Goal: Obtain resource: Download file/media

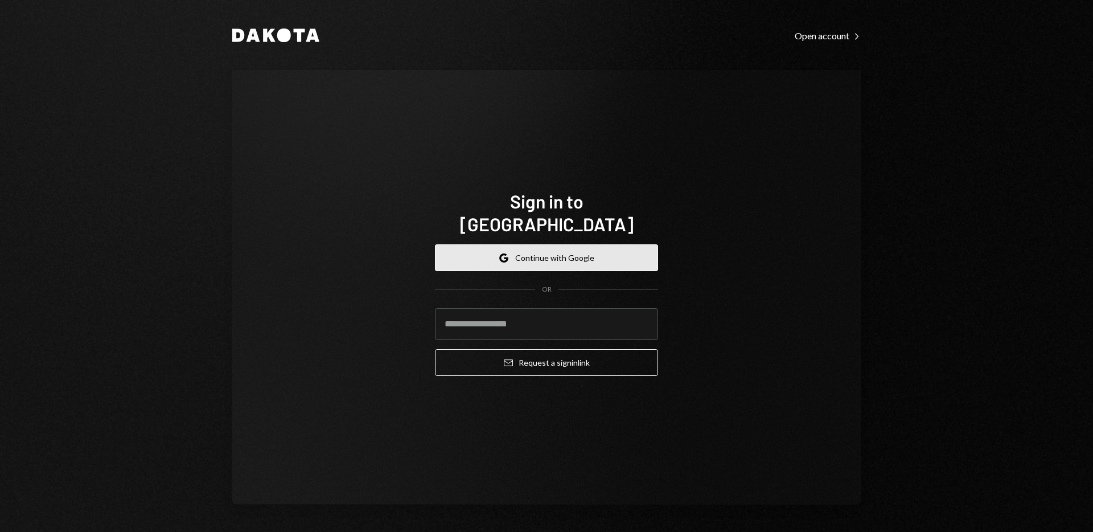
click at [551, 250] on button "Google Continue with Google" at bounding box center [546, 257] width 223 height 27
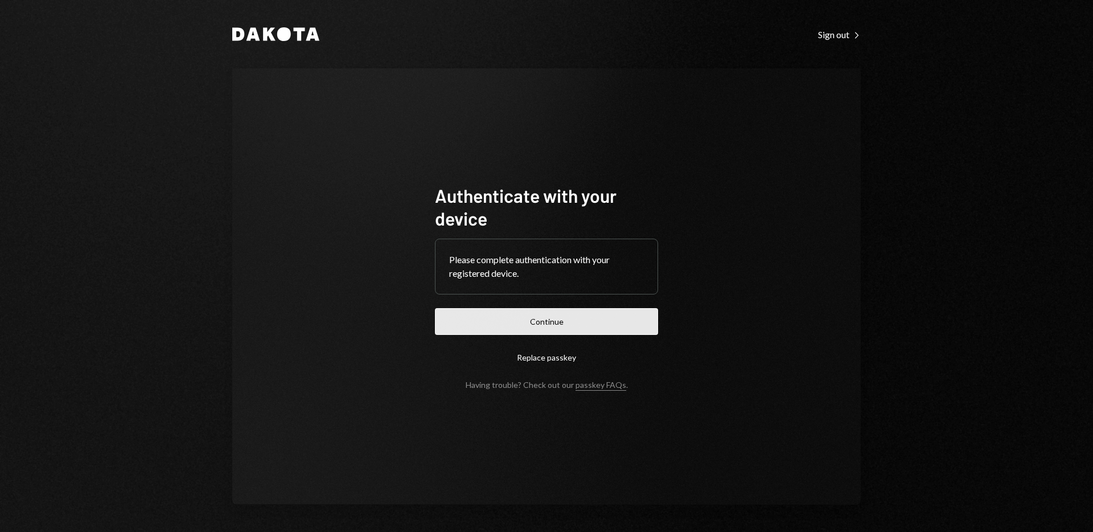
click at [604, 317] on button "Continue" at bounding box center [546, 321] width 223 height 27
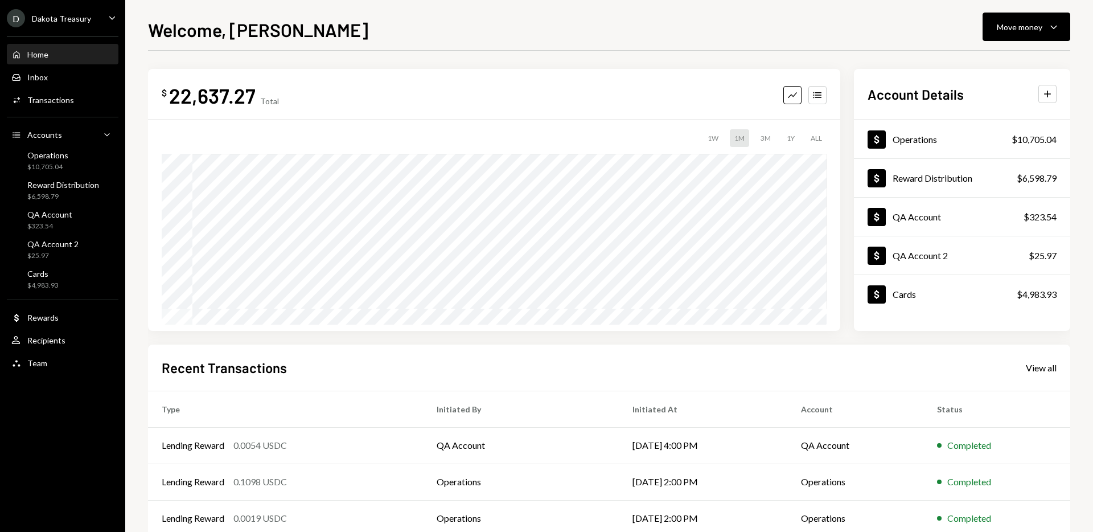
click at [77, 11] on div "D Dakota Treasury" at bounding box center [49, 18] width 84 height 18
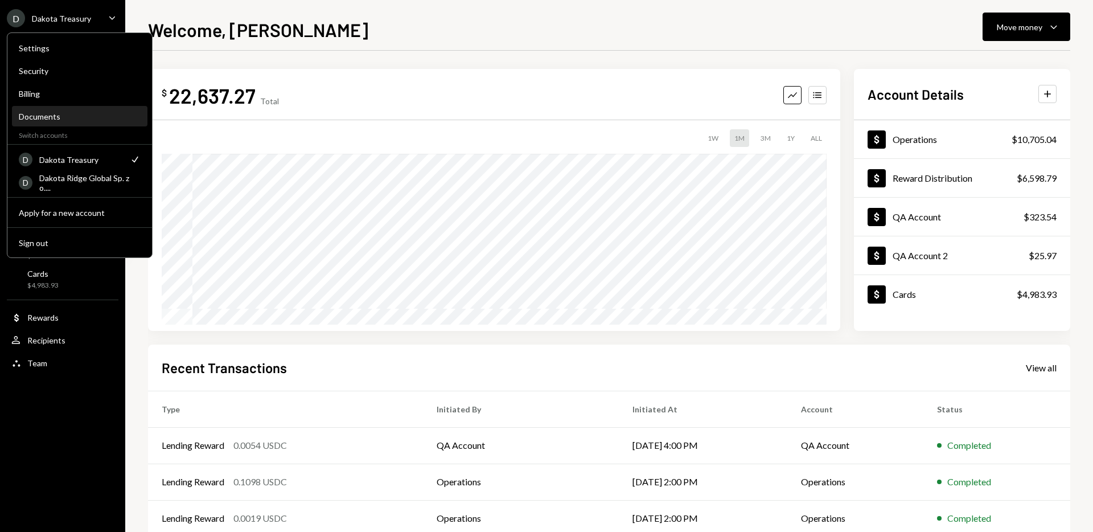
click at [92, 114] on div "Documents" at bounding box center [80, 117] width 122 height 10
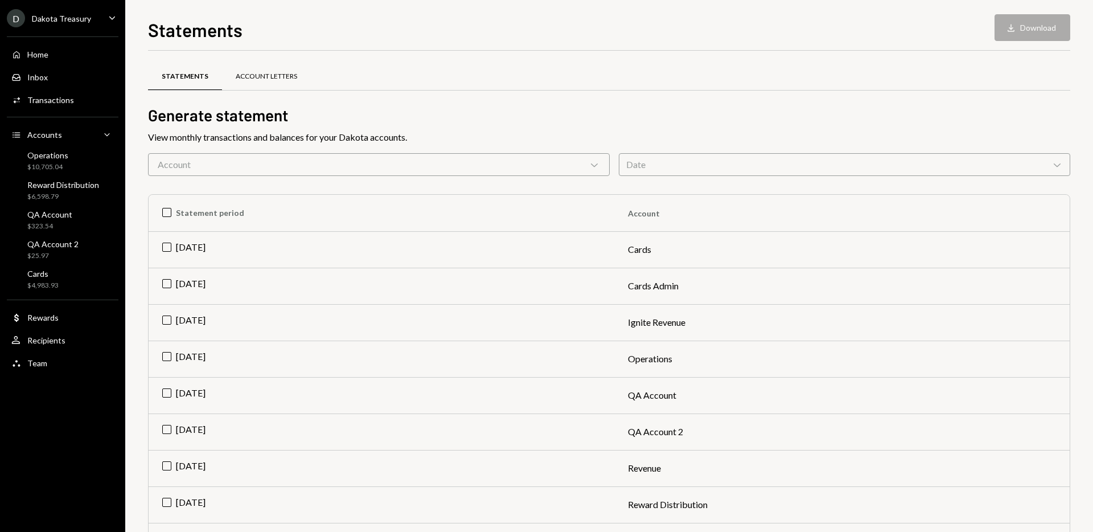
click at [277, 78] on div "Account Letters" at bounding box center [266, 77] width 61 height 10
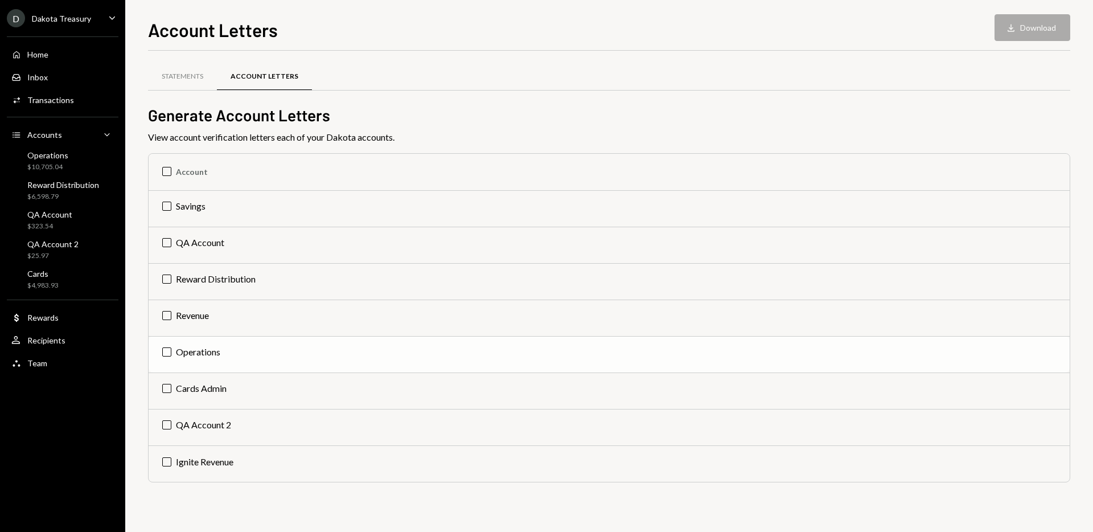
click at [167, 354] on td "Operations" at bounding box center [609, 354] width 921 height 36
click at [1055, 15] on button "Download Download" at bounding box center [1033, 27] width 76 height 27
click at [167, 353] on td "Check Operations" at bounding box center [609, 354] width 921 height 36
click at [77, 53] on div "Home Home" at bounding box center [62, 55] width 102 height 10
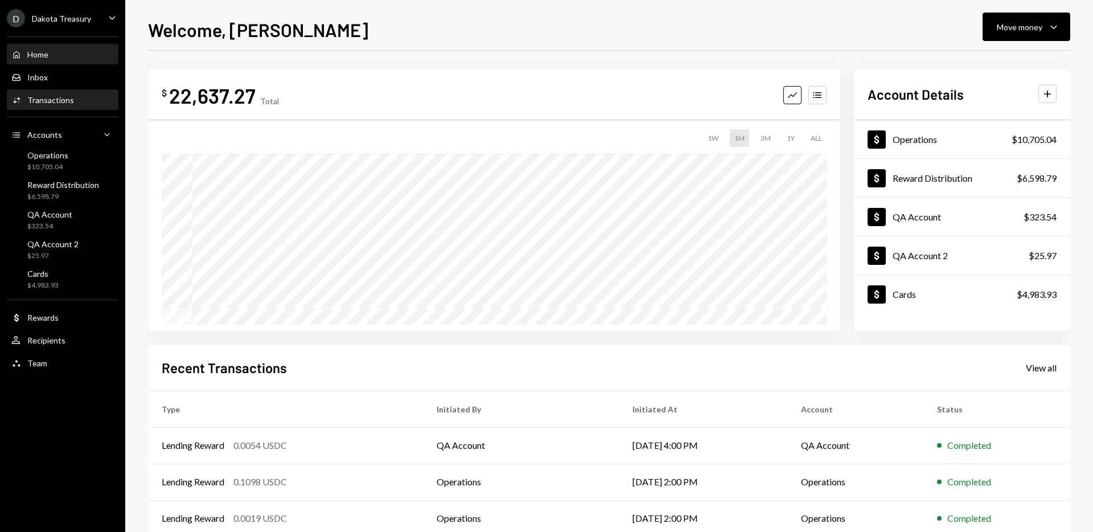
click at [87, 97] on div "Activities Transactions" at bounding box center [62, 100] width 102 height 10
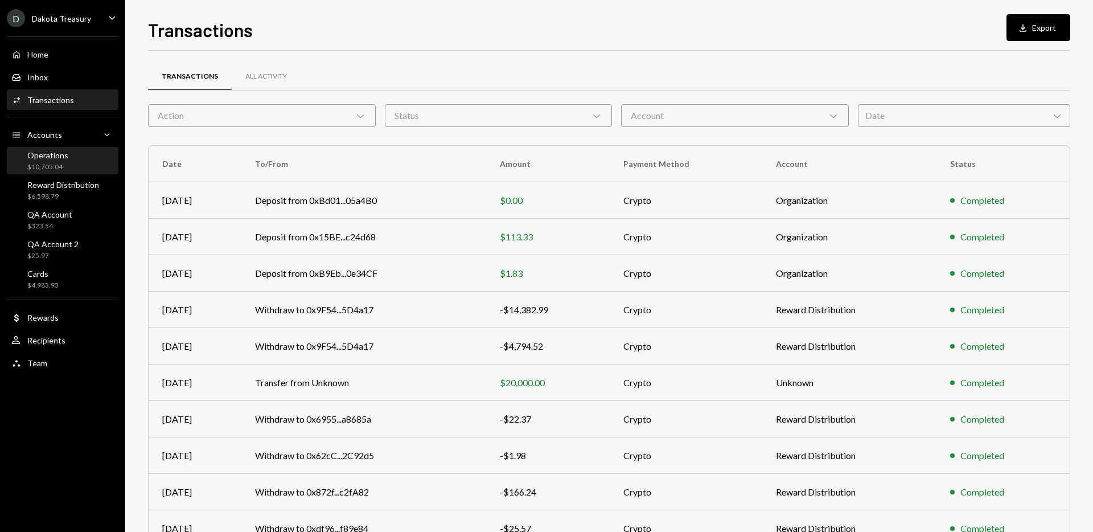
click at [83, 159] on div "Operations $10,705.04" at bounding box center [62, 161] width 102 height 22
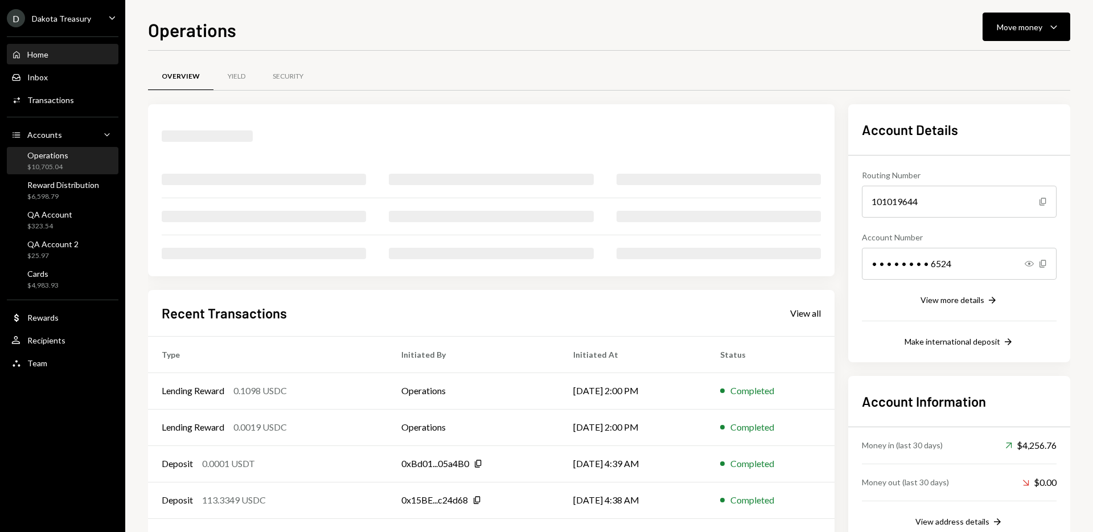
click at [90, 51] on div "Home Home" at bounding box center [62, 55] width 102 height 10
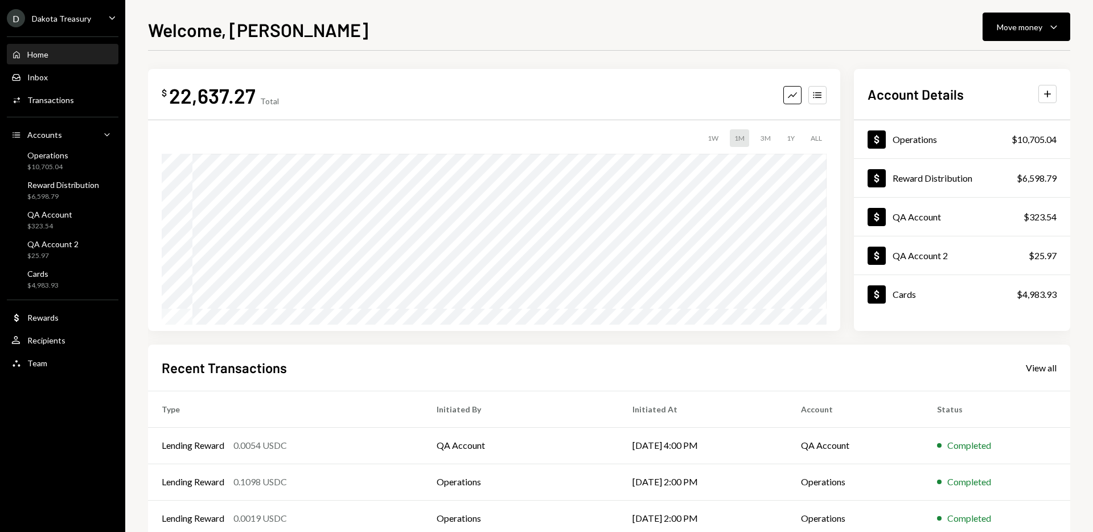
click at [99, 20] on div "D Dakota Treasury Caret Down" at bounding box center [62, 18] width 125 height 18
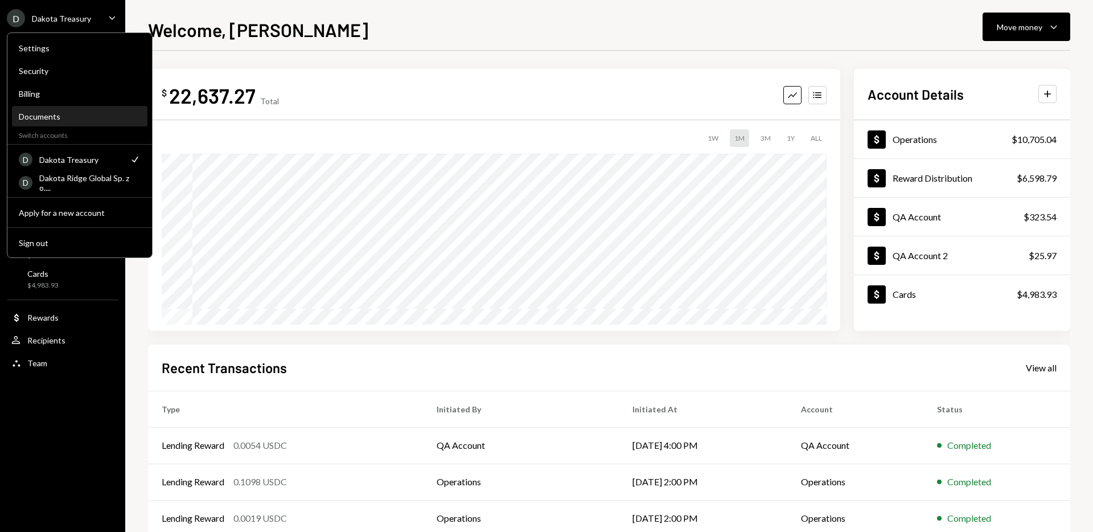
click at [95, 118] on div "Documents" at bounding box center [80, 117] width 122 height 10
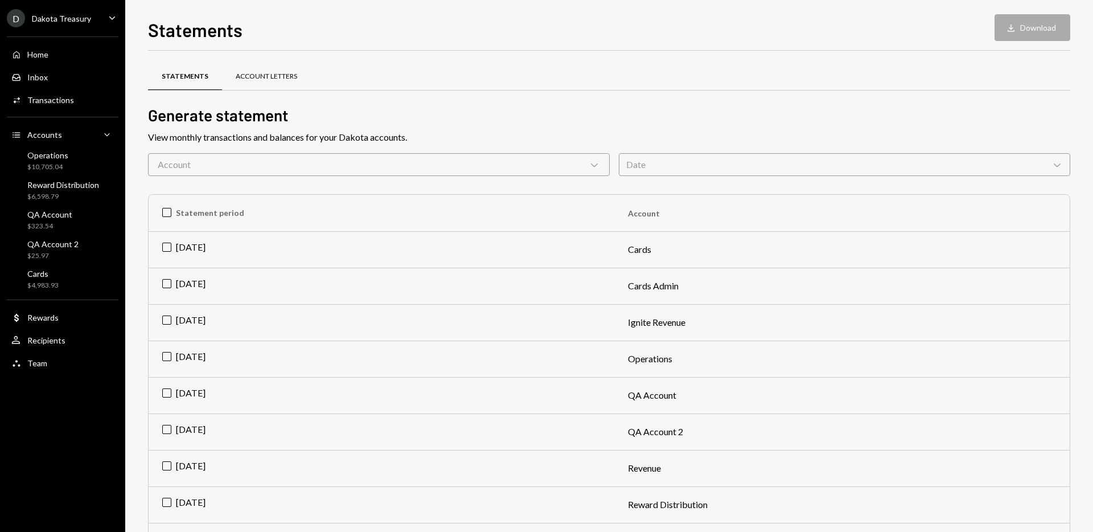
click at [276, 76] on div "Account Letters" at bounding box center [266, 77] width 61 height 10
